Goal: Information Seeking & Learning: Learn about a topic

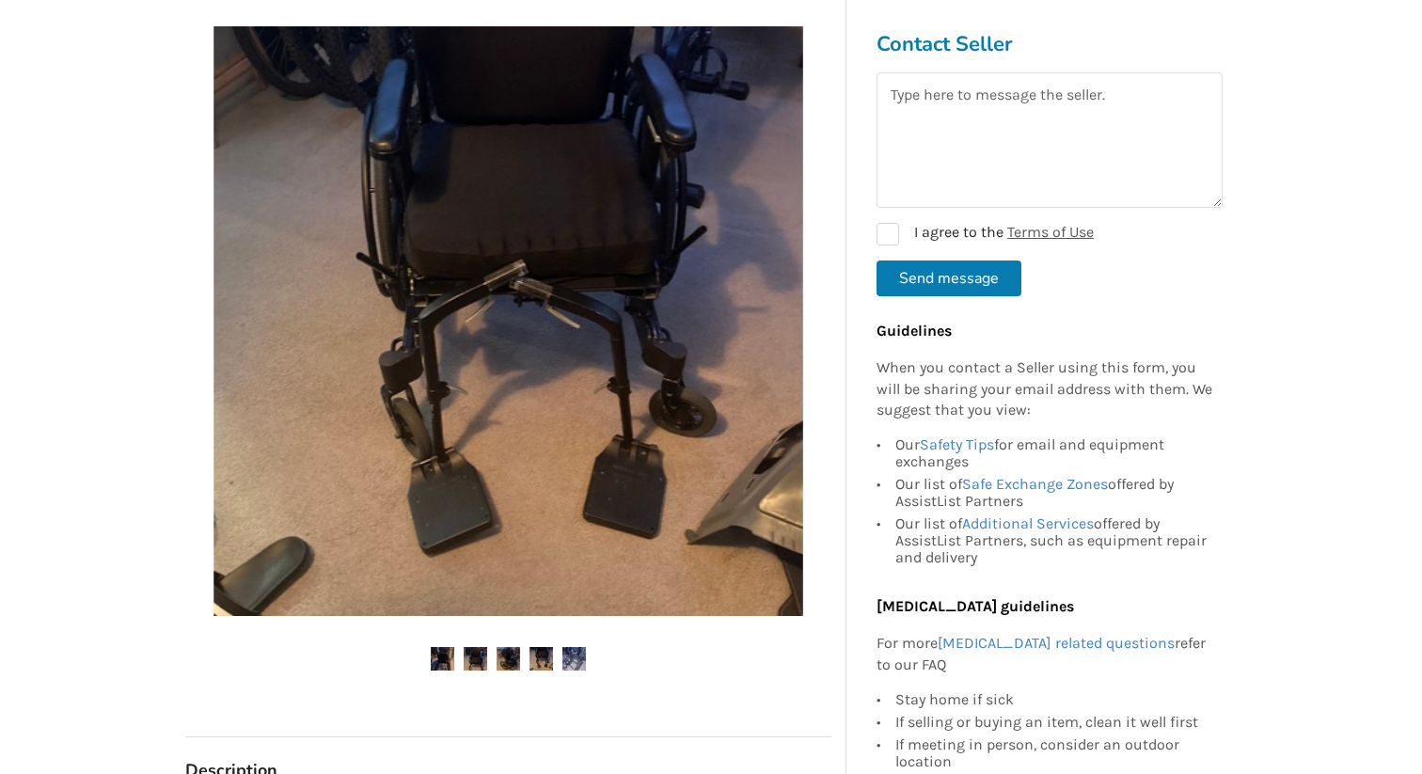
scroll to position [423, 0]
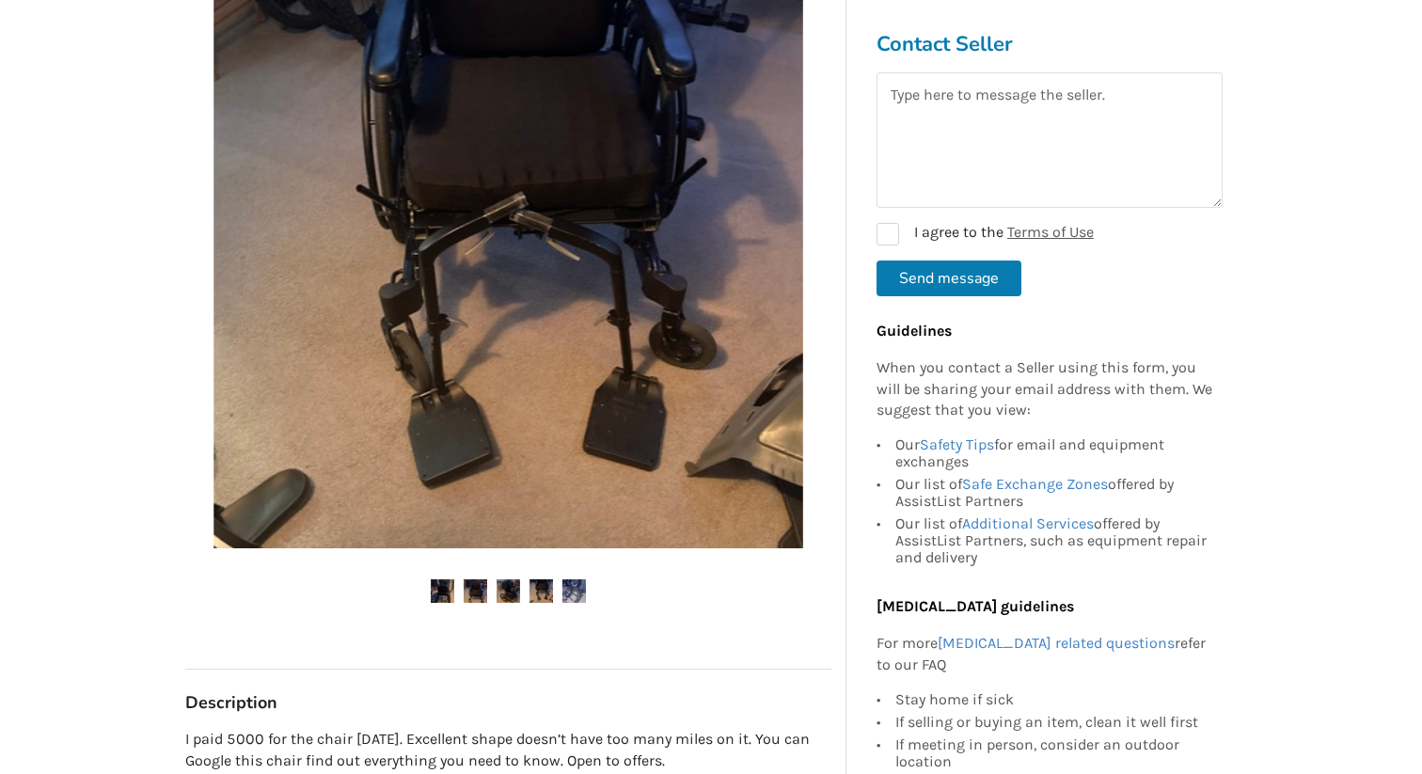
click at [444, 584] on img at bounding box center [443, 591] width 24 height 24
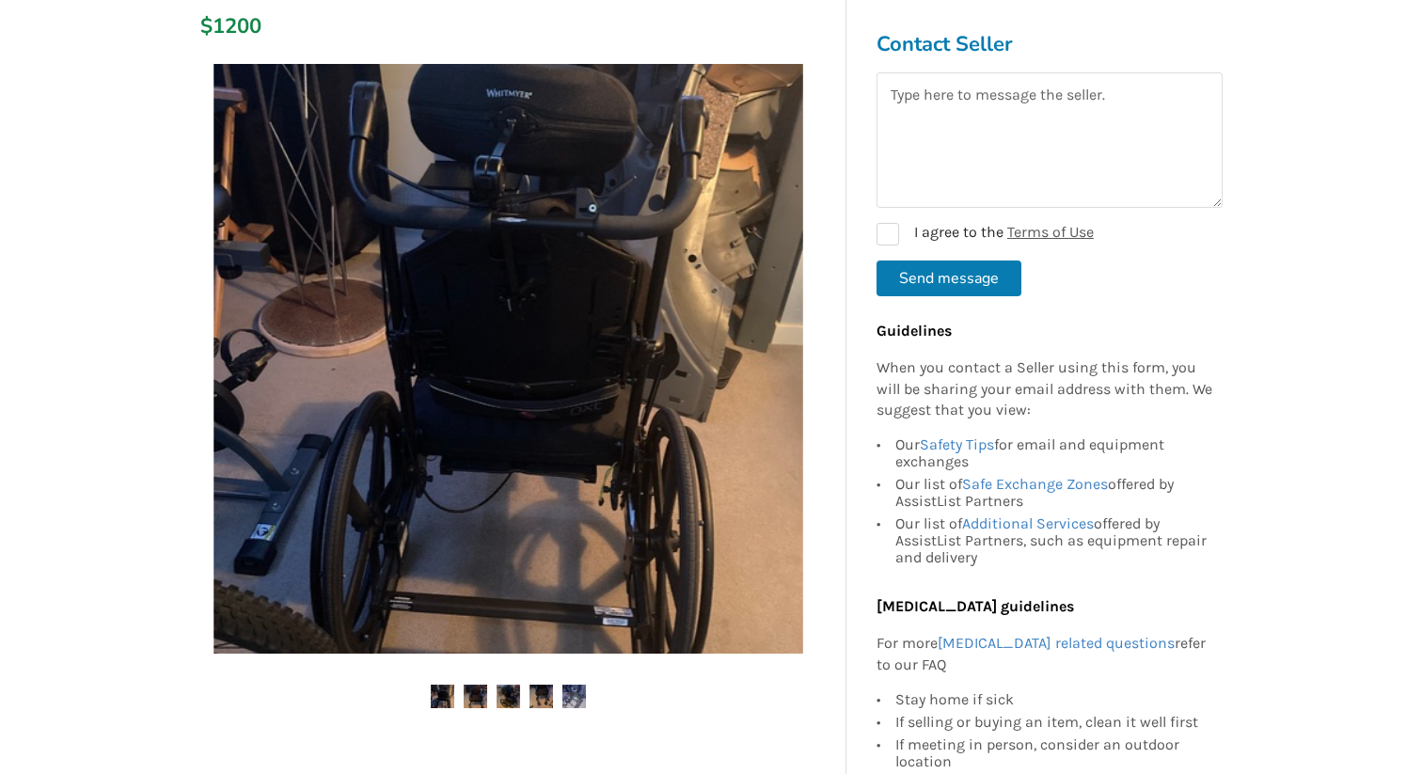
scroll to position [323, 0]
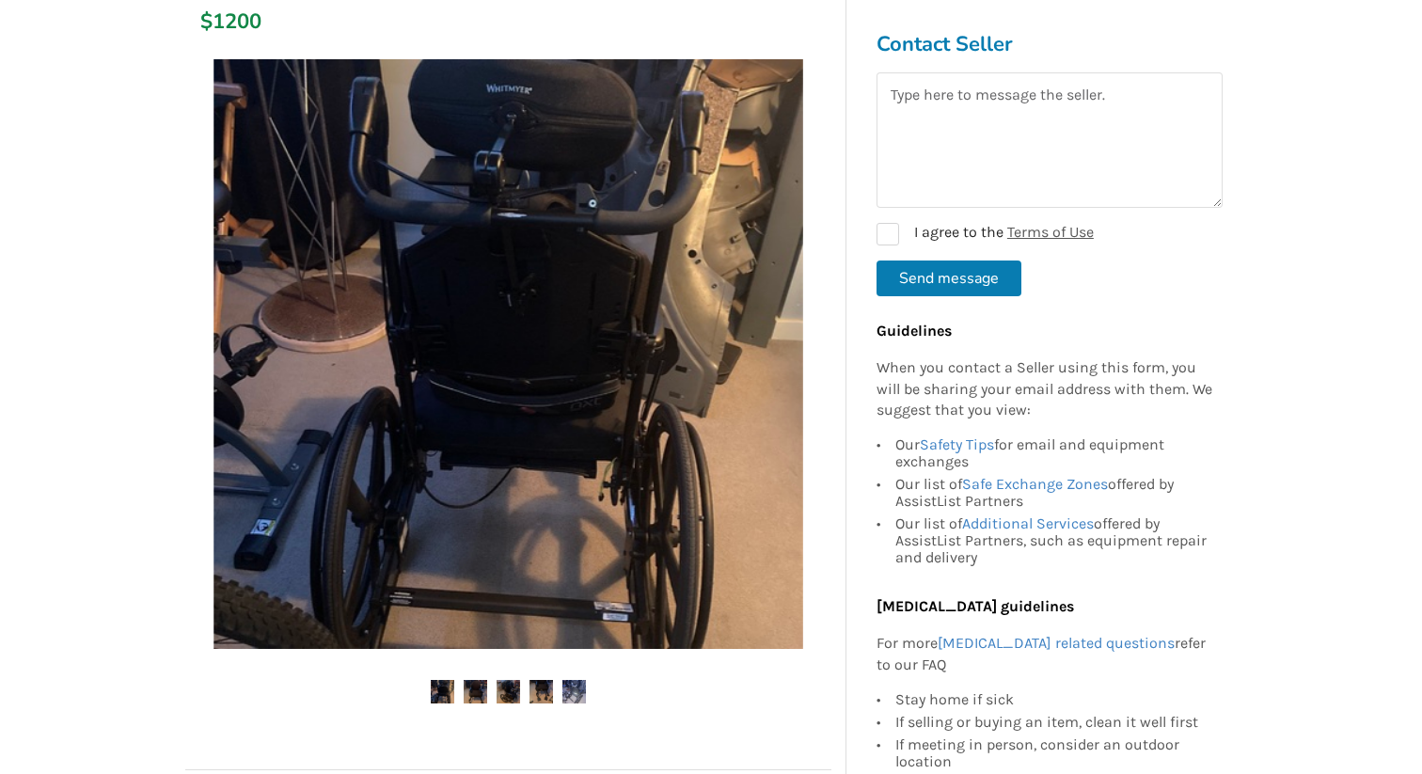
click at [476, 692] on img at bounding box center [476, 692] width 24 height 24
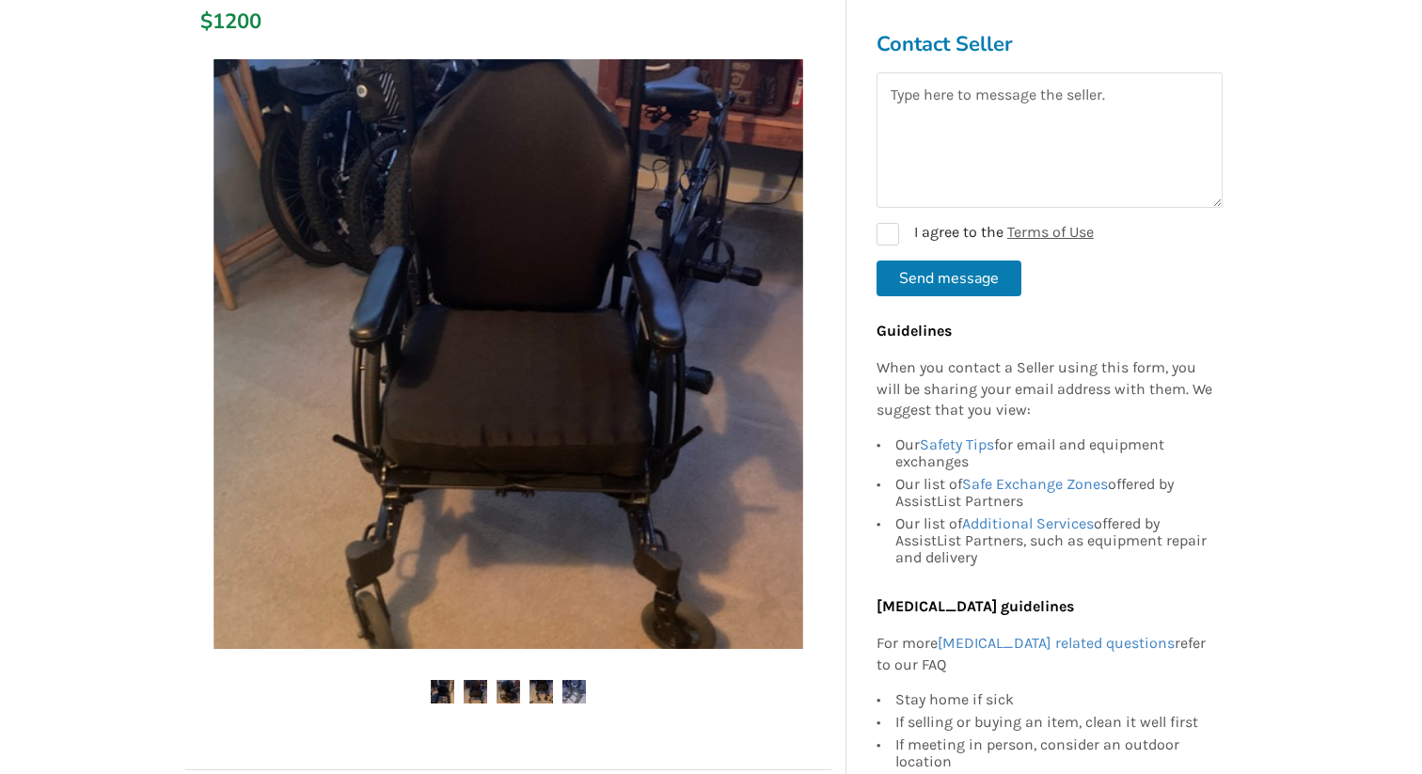
click at [494, 690] on ul at bounding box center [508, 692] width 646 height 25
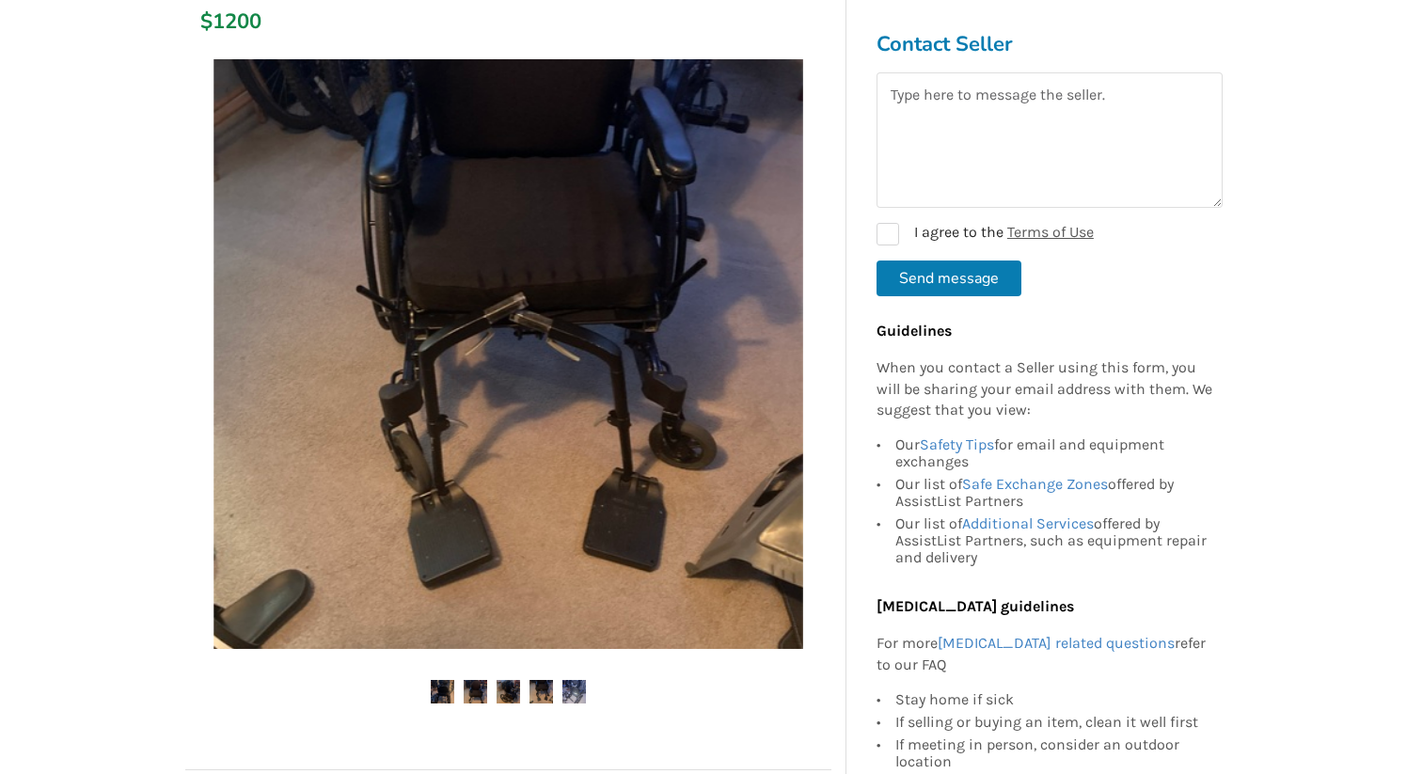
click at [542, 686] on img at bounding box center [541, 692] width 24 height 24
click at [562, 689] on img at bounding box center [574, 692] width 24 height 24
click at [572, 691] on img at bounding box center [574, 692] width 24 height 24
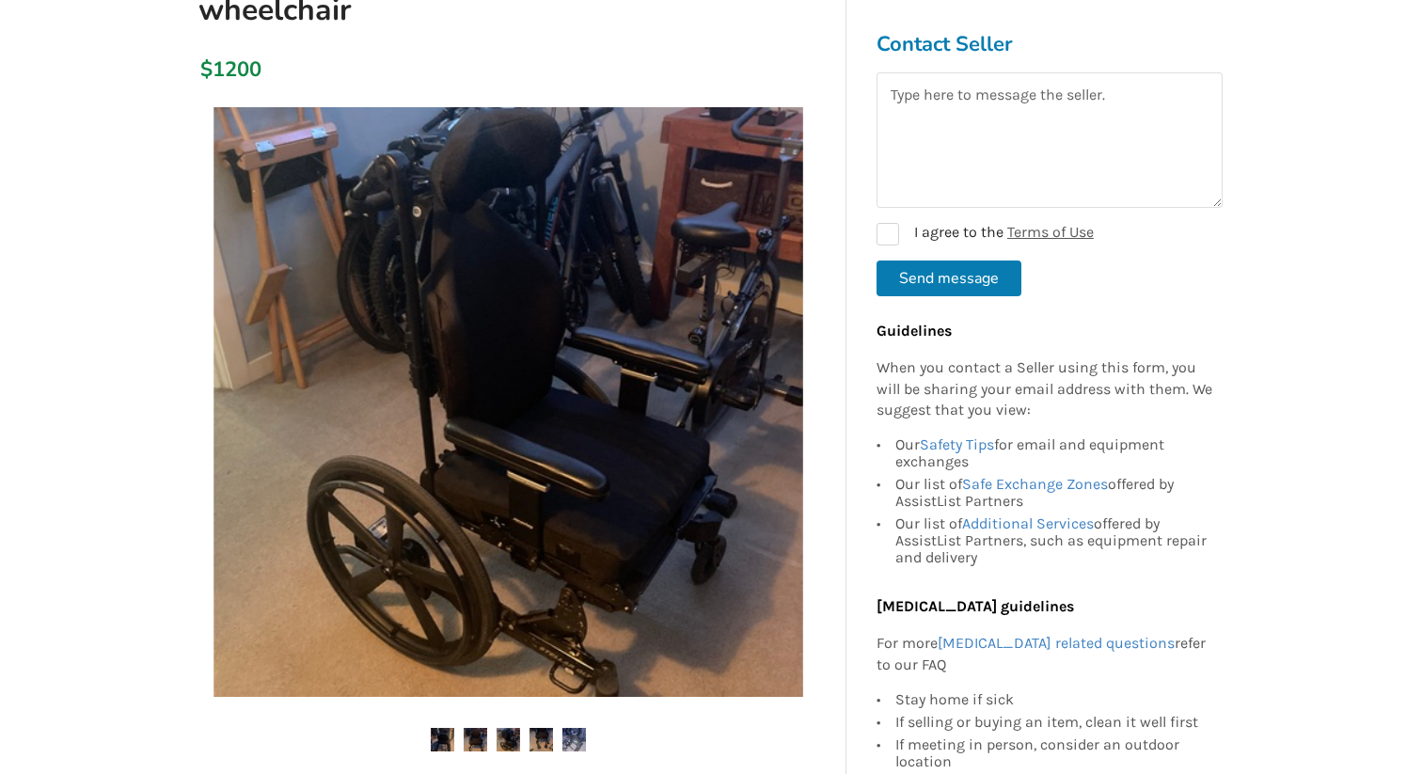
scroll to position [273, 0]
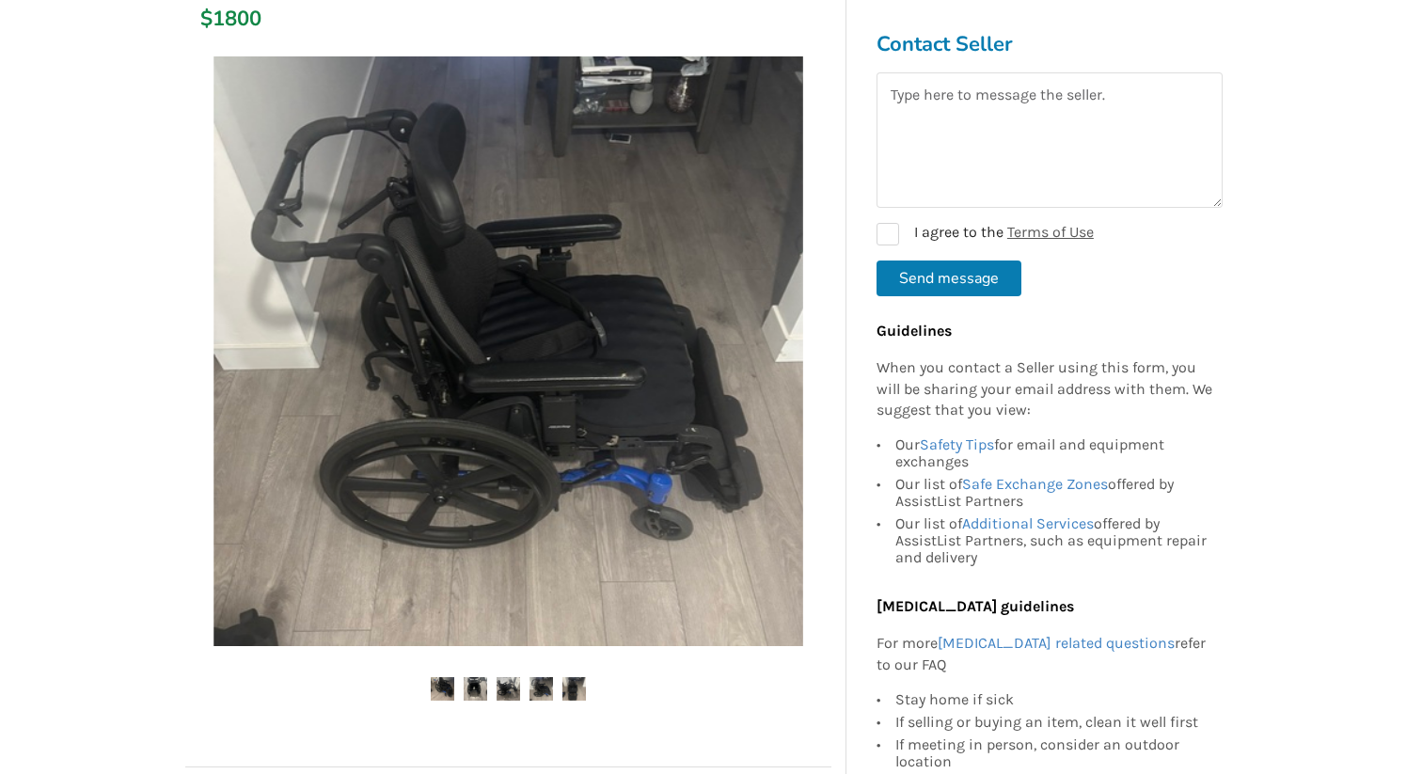
scroll to position [331, 0]
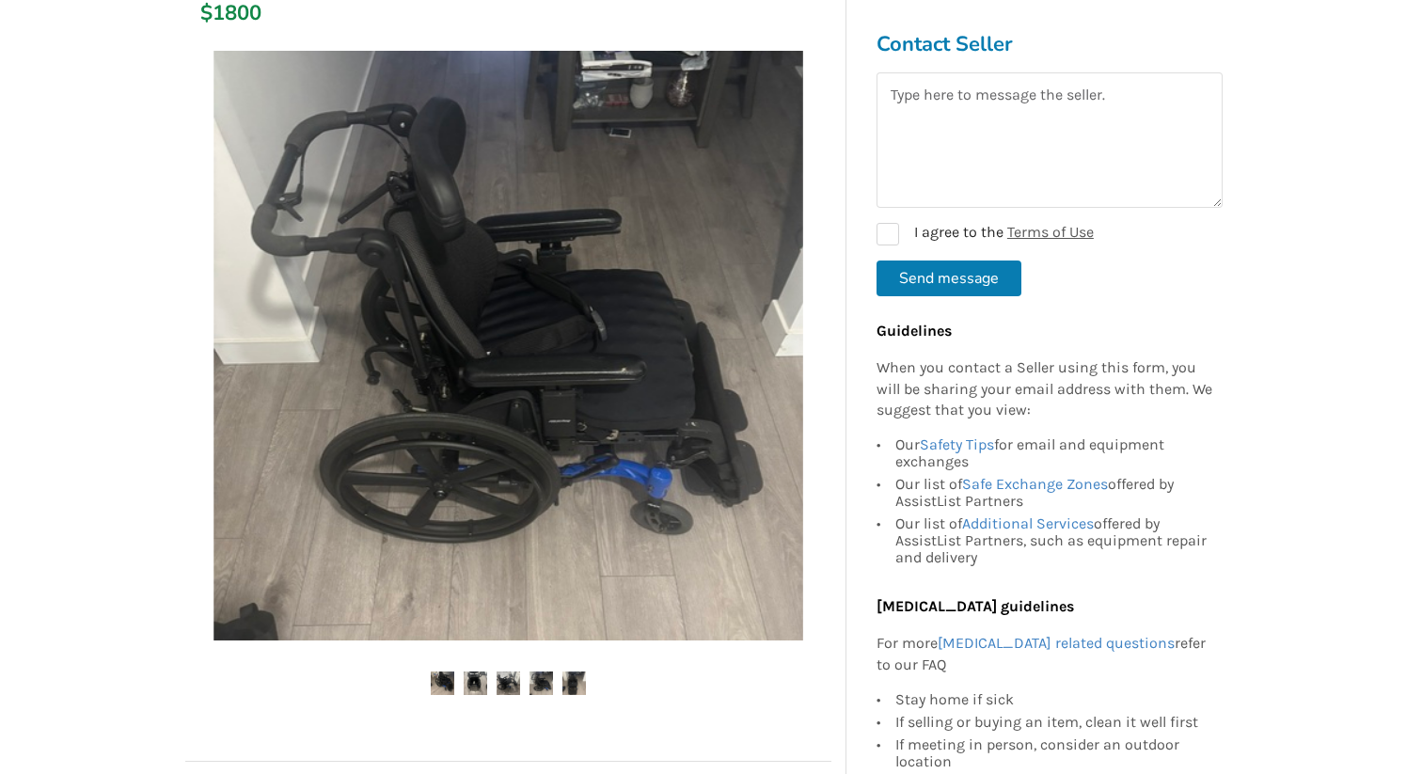
click at [442, 686] on img at bounding box center [443, 683] width 24 height 24
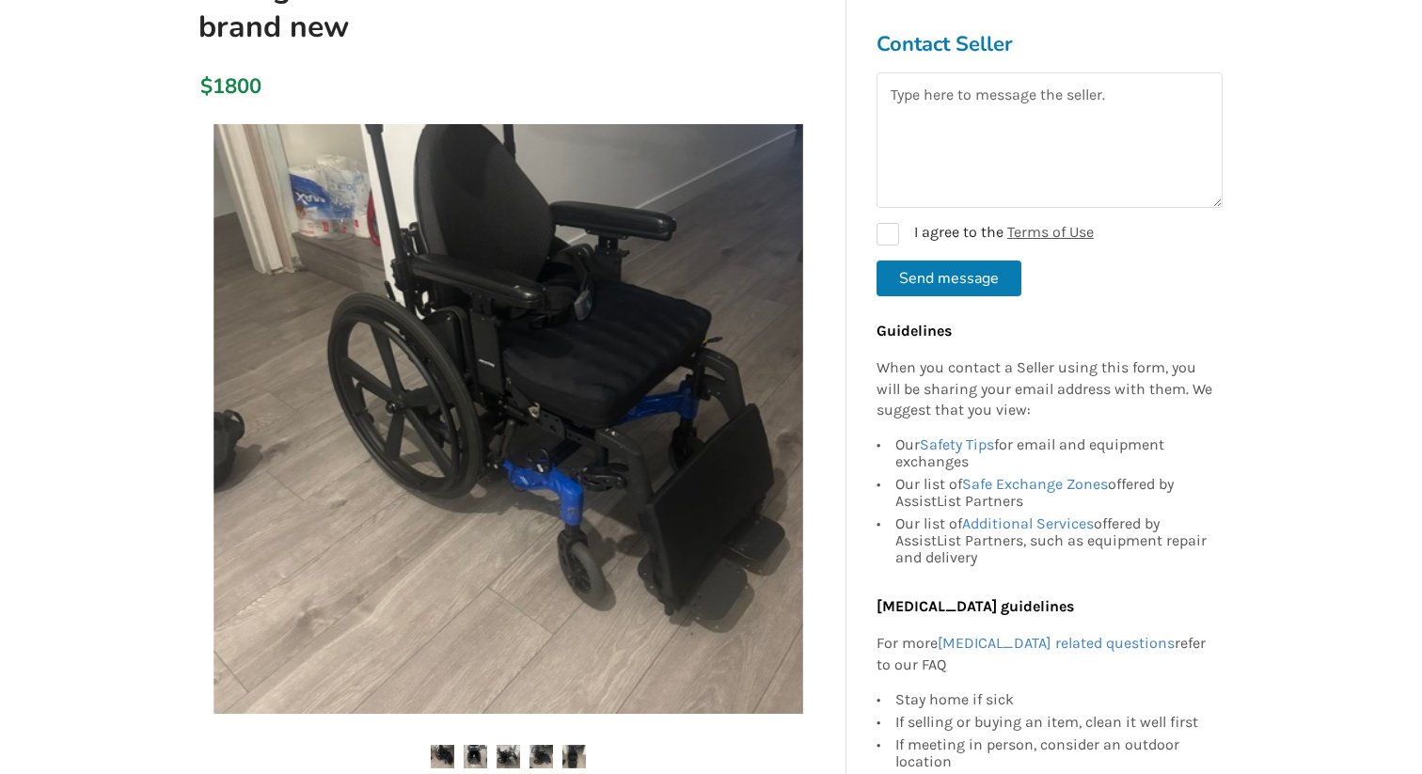
scroll to position [260, 0]
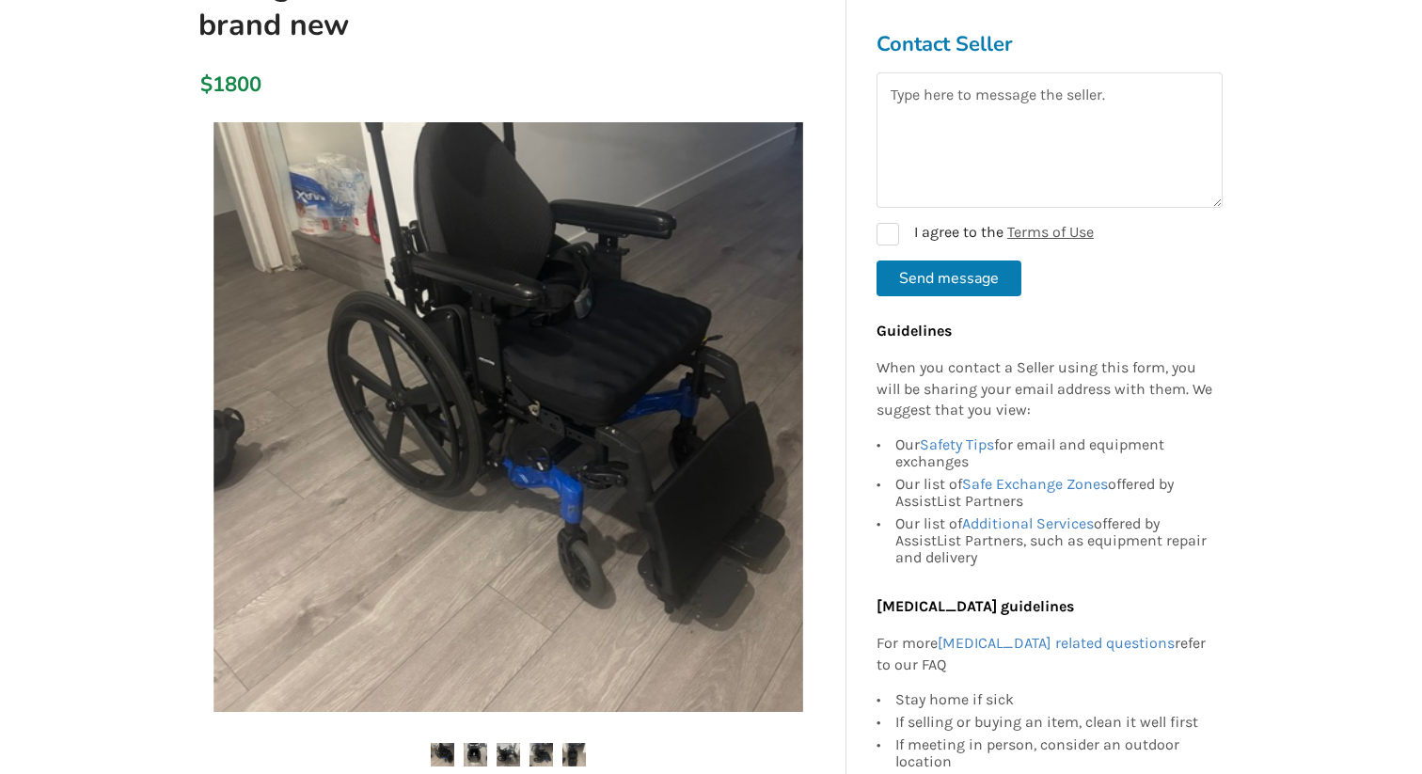
click at [582, 761] on img at bounding box center [574, 755] width 24 height 24
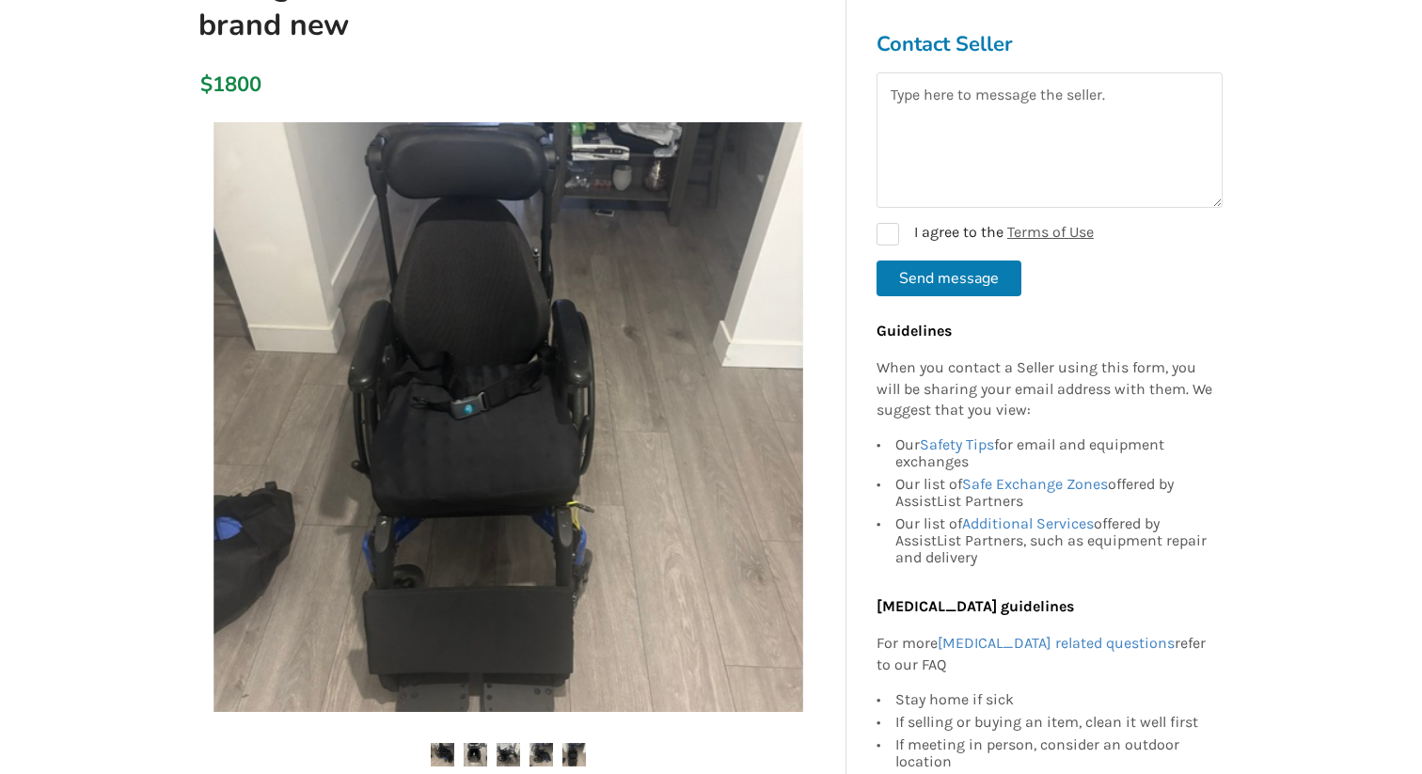
click at [534, 754] on img at bounding box center [541, 755] width 24 height 24
click at [504, 752] on img at bounding box center [509, 755] width 24 height 24
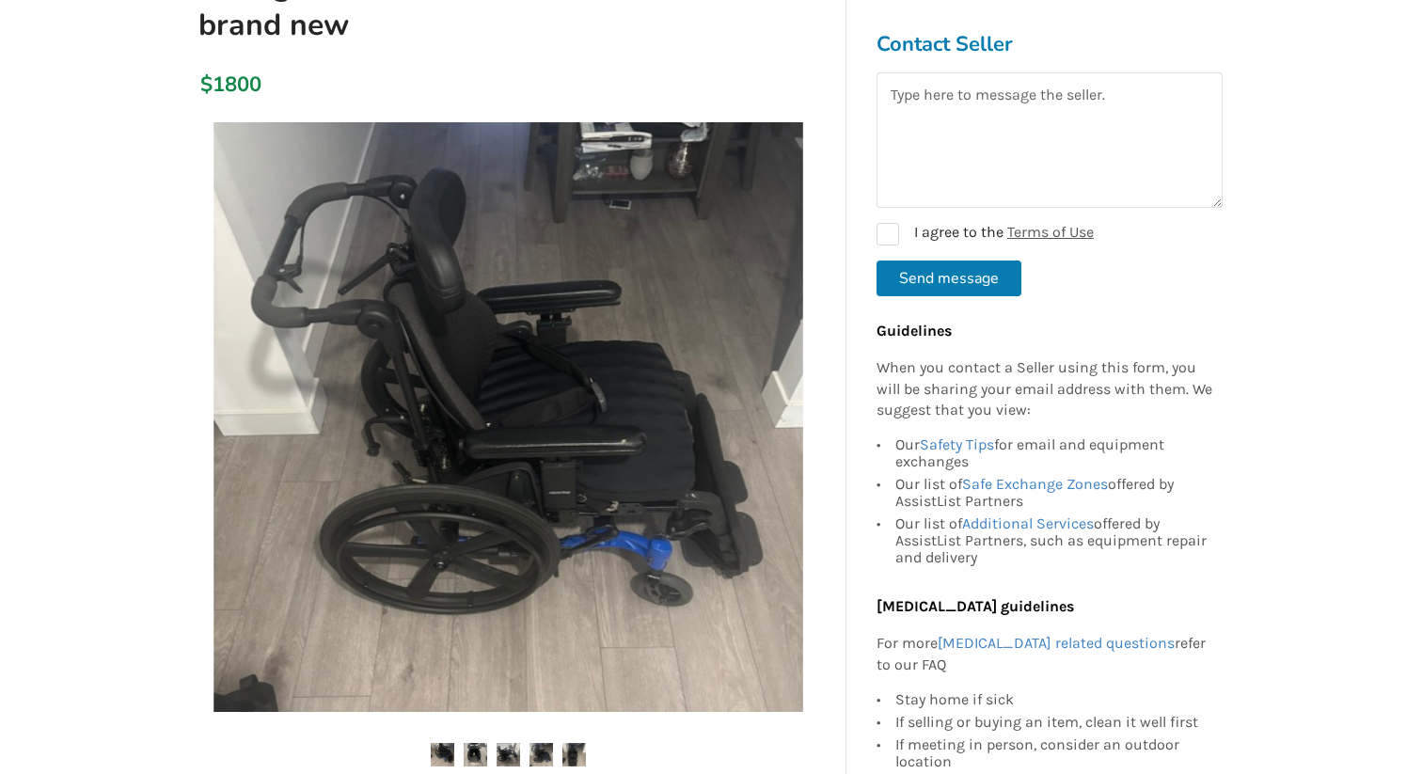
click at [440, 753] on img at bounding box center [443, 755] width 24 height 24
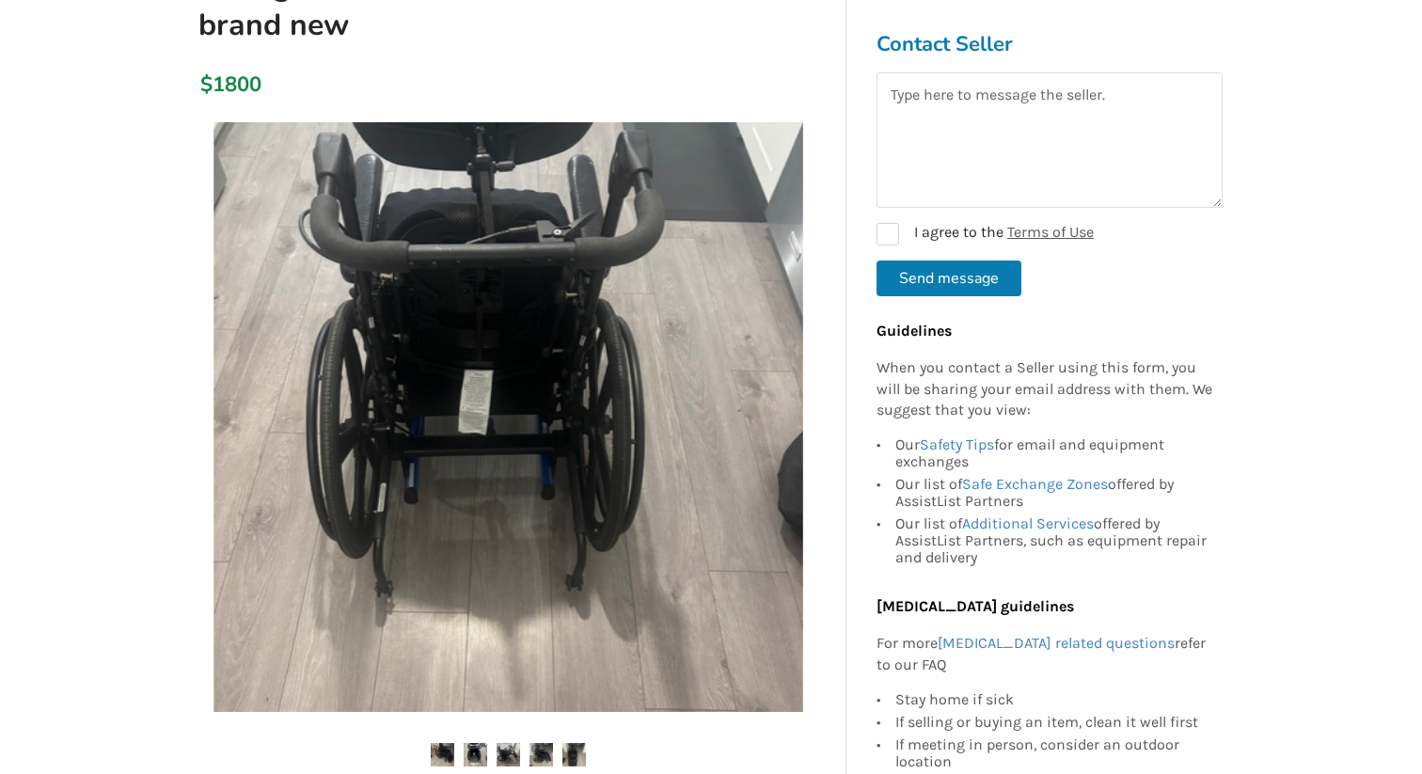
click at [473, 749] on img at bounding box center [476, 755] width 24 height 24
click at [503, 749] on img at bounding box center [509, 755] width 24 height 24
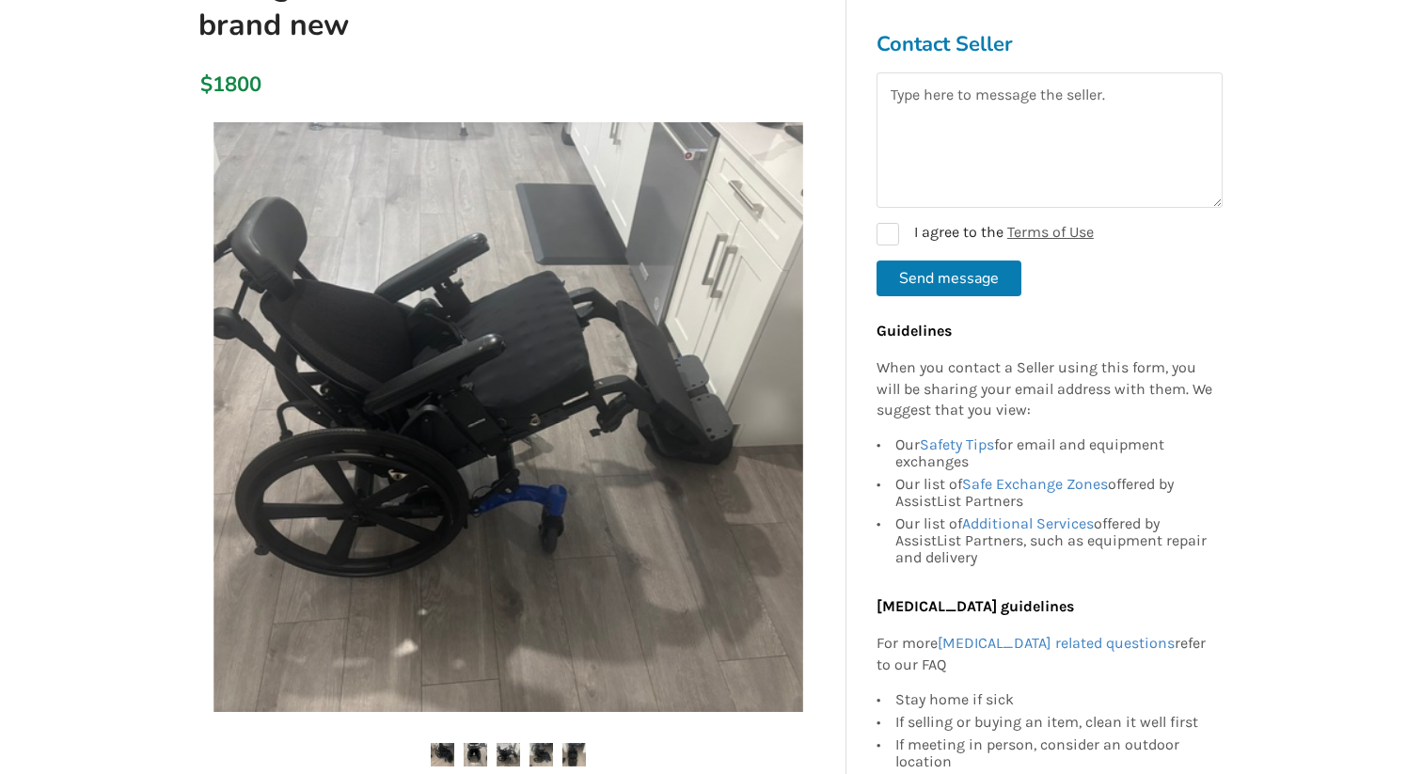
click at [532, 750] on img at bounding box center [541, 755] width 24 height 24
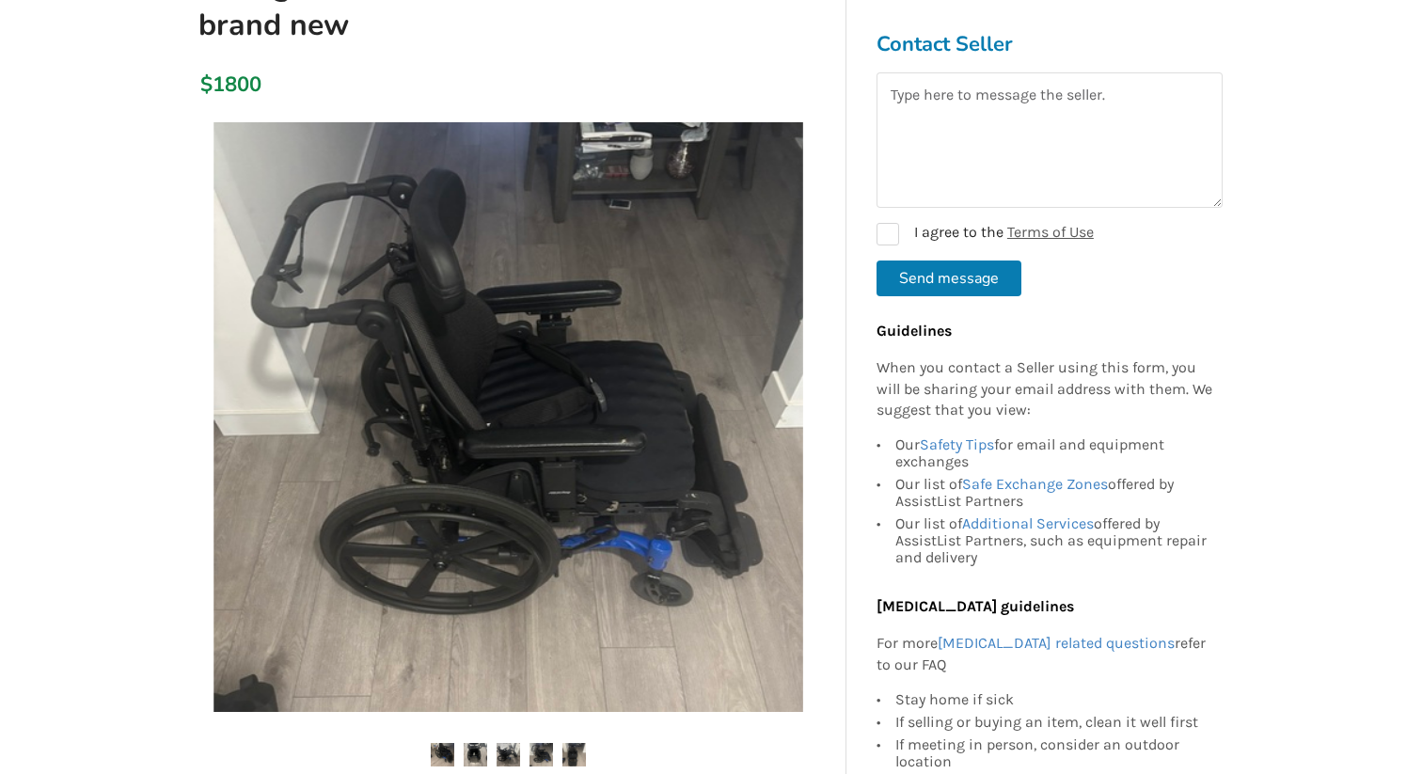
click at [565, 750] on img at bounding box center [574, 755] width 24 height 24
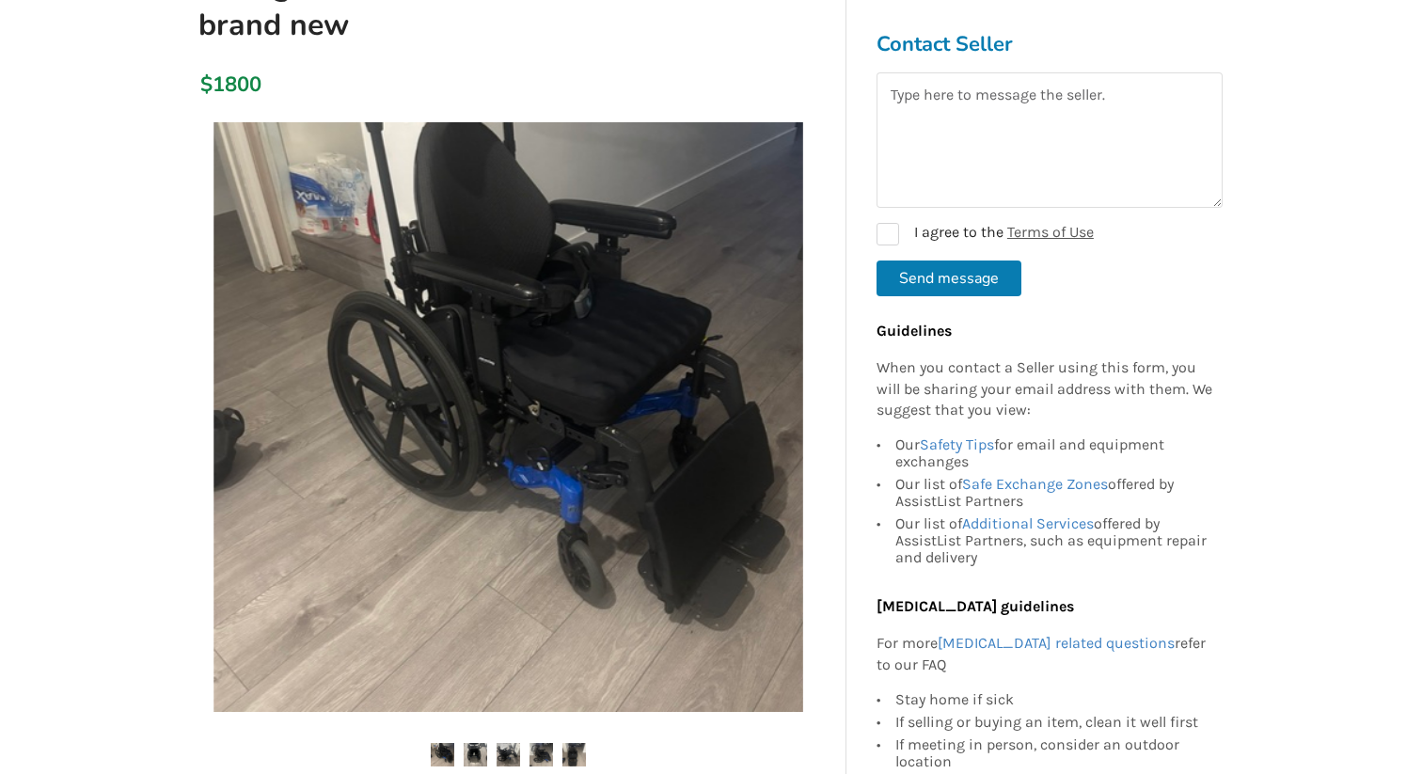
click at [571, 747] on img at bounding box center [574, 755] width 24 height 24
click at [556, 765] on ul at bounding box center [508, 755] width 646 height 25
click at [572, 751] on img at bounding box center [574, 755] width 24 height 24
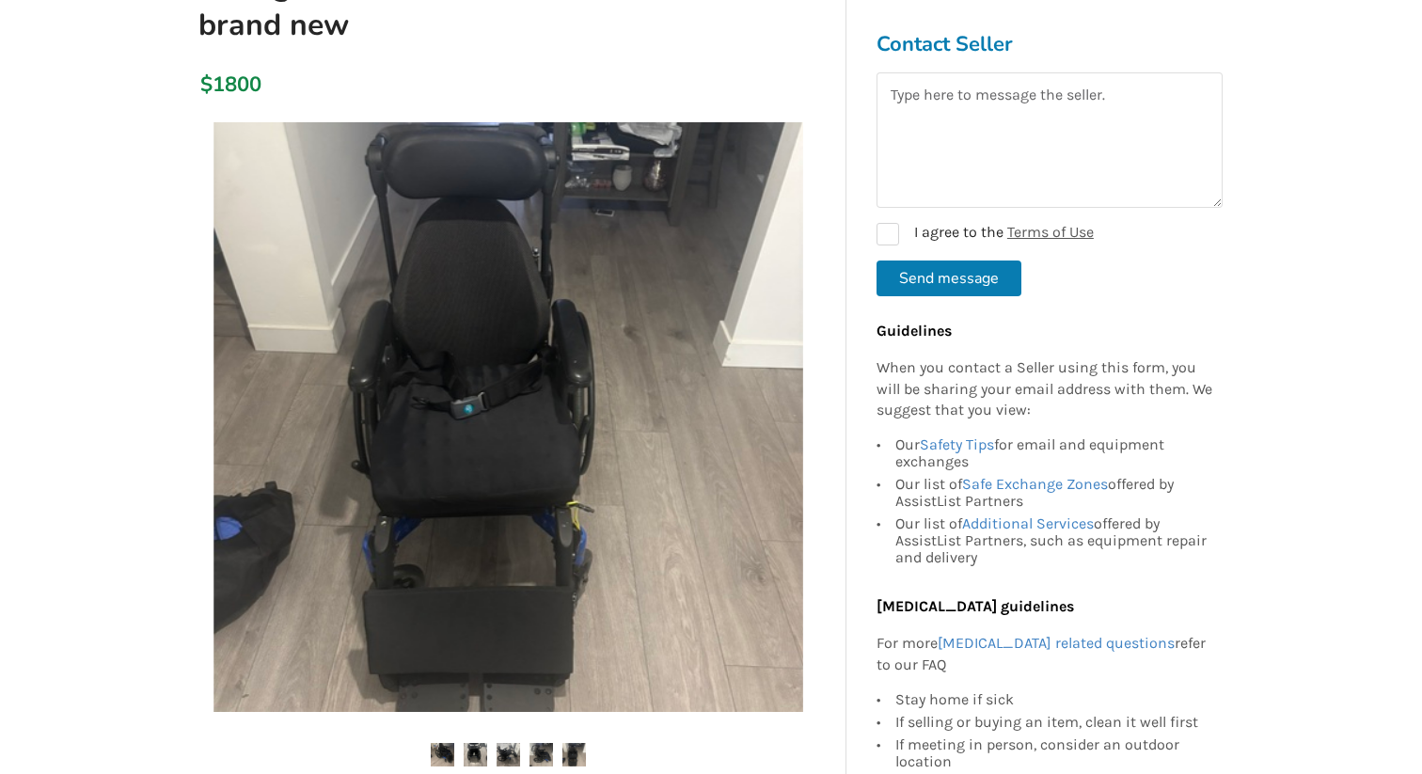
click at [639, 521] on img at bounding box center [508, 417] width 590 height 590
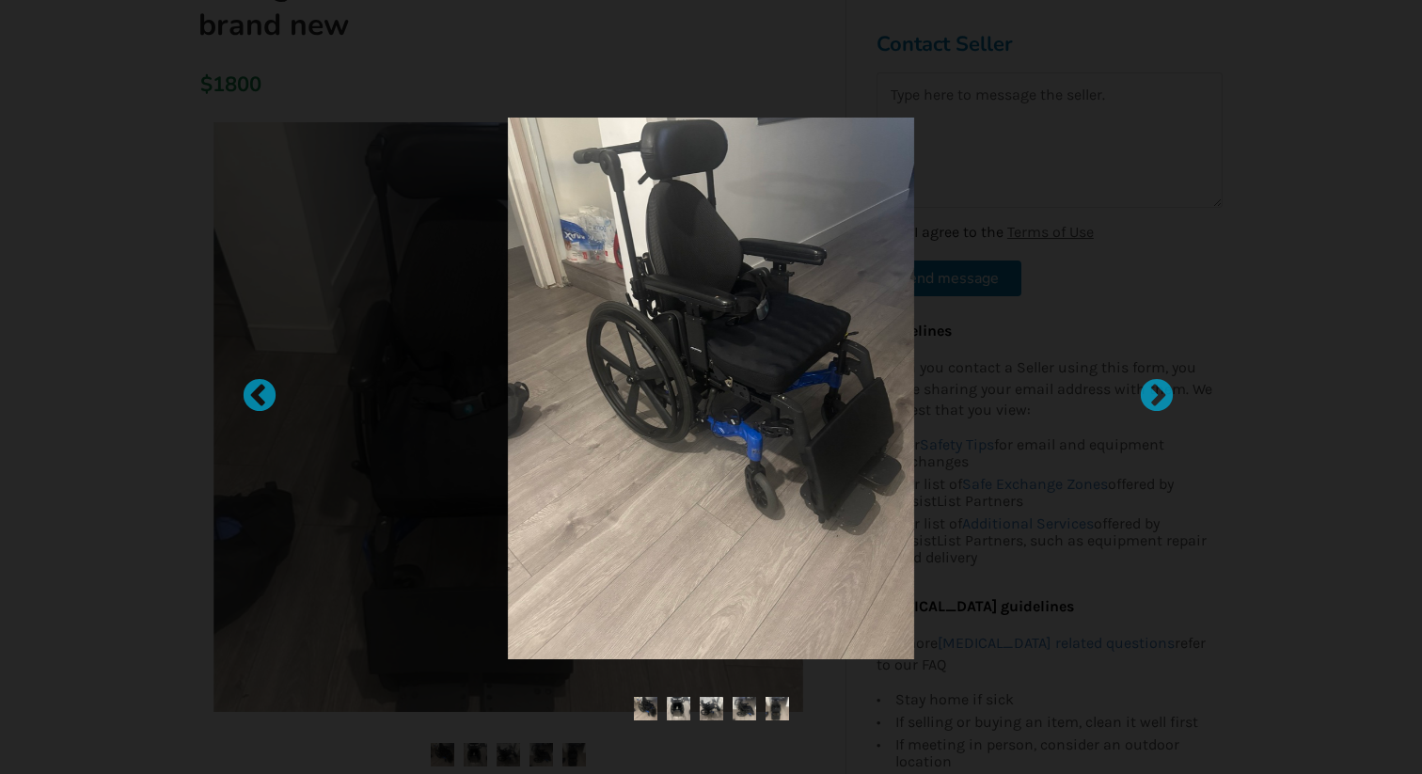
click at [769, 704] on img at bounding box center [777, 709] width 24 height 24
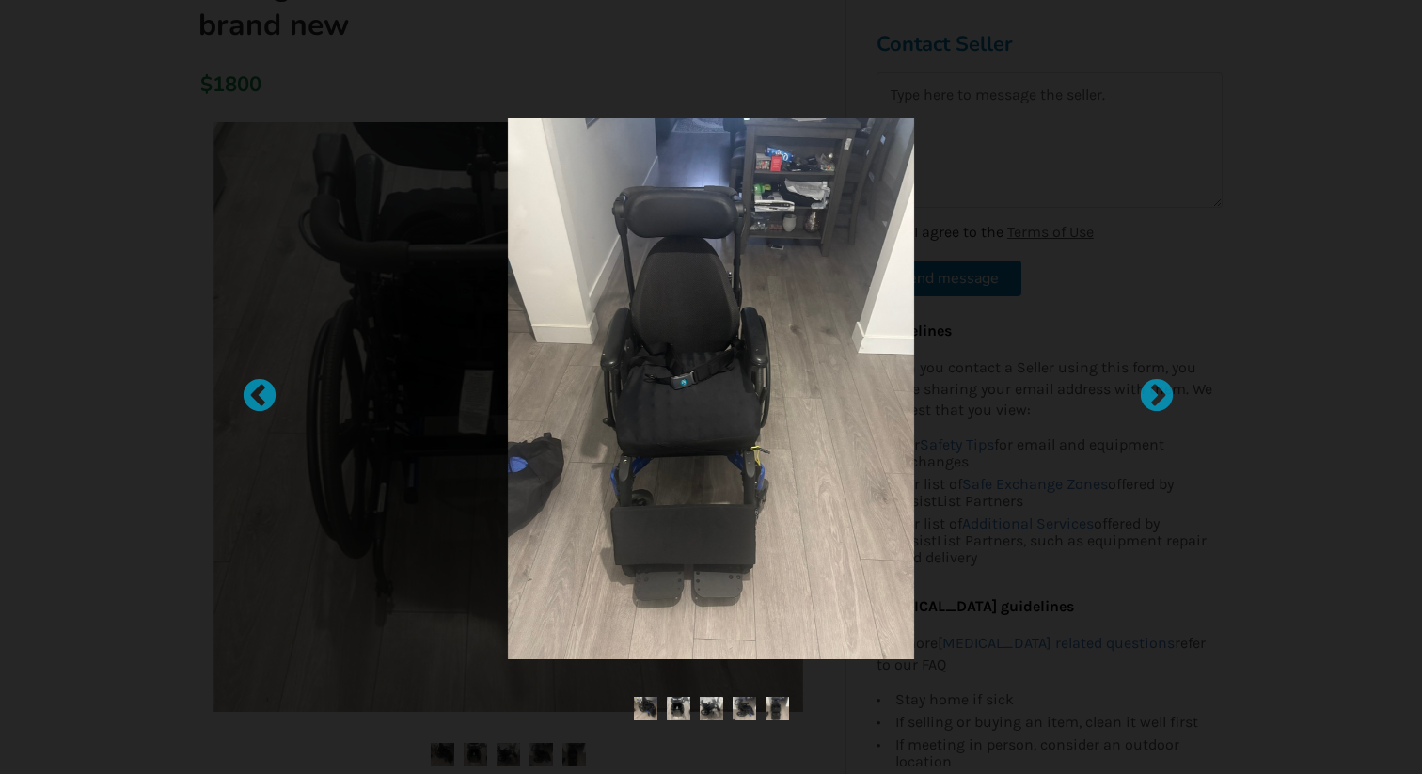
click at [1318, 592] on div at bounding box center [711, 387] width 1422 height 774
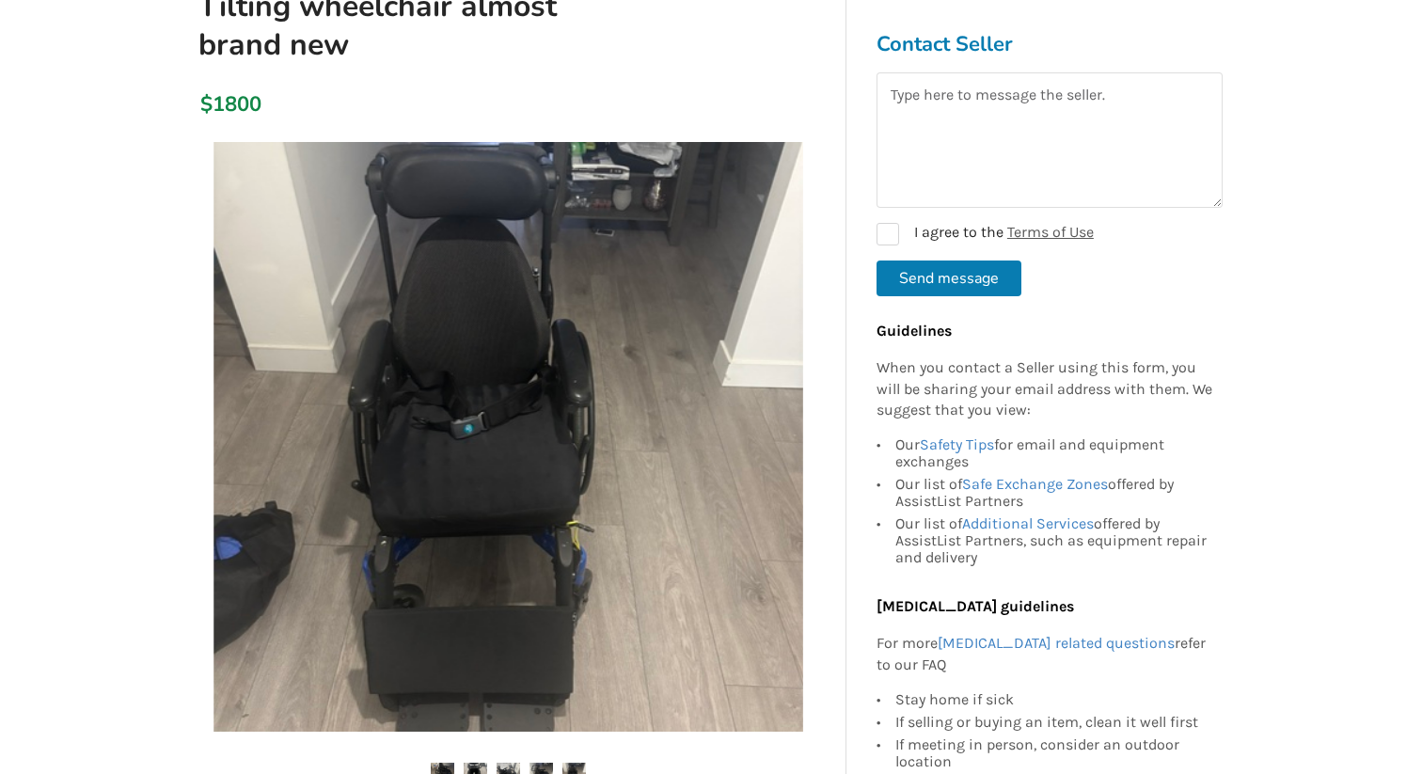
scroll to position [237, 0]
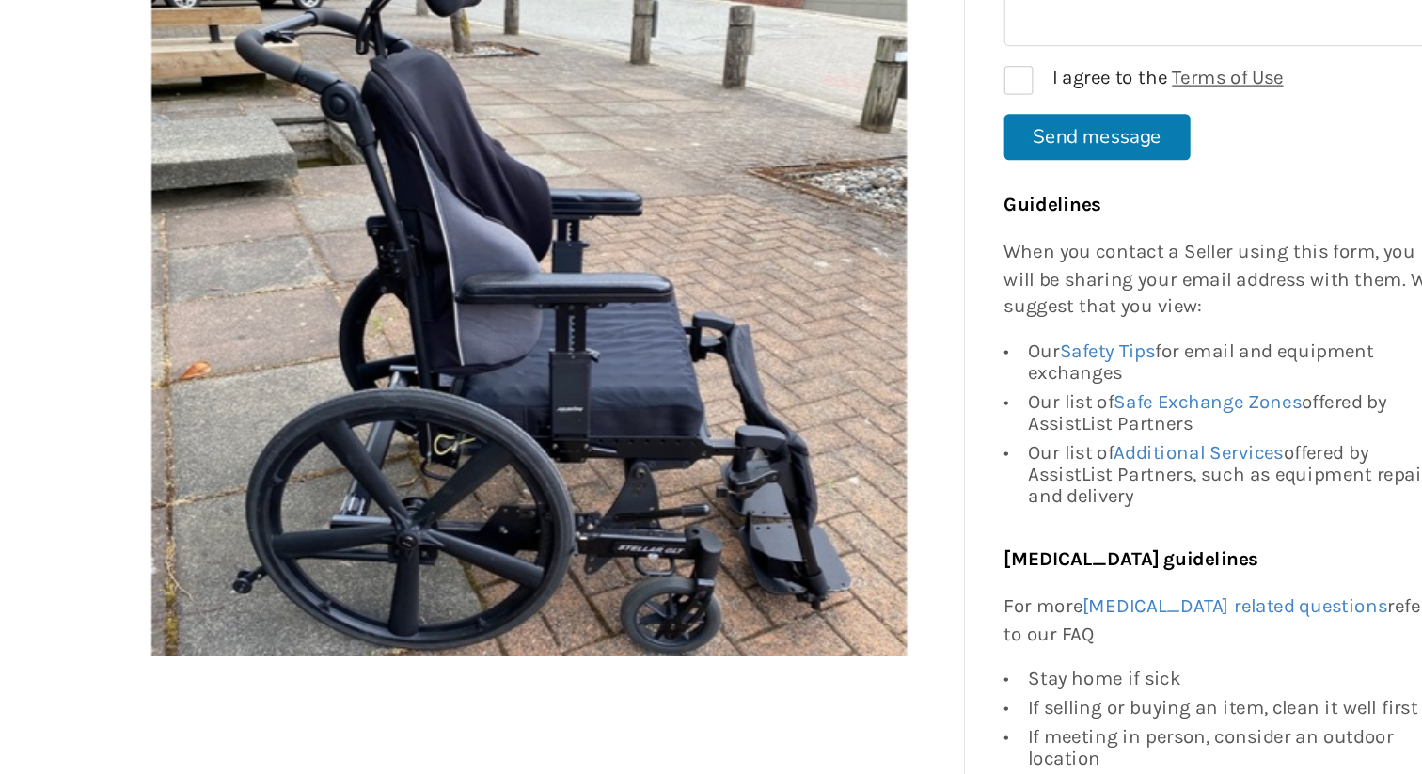
scroll to position [292, 0]
